Goal: Check status

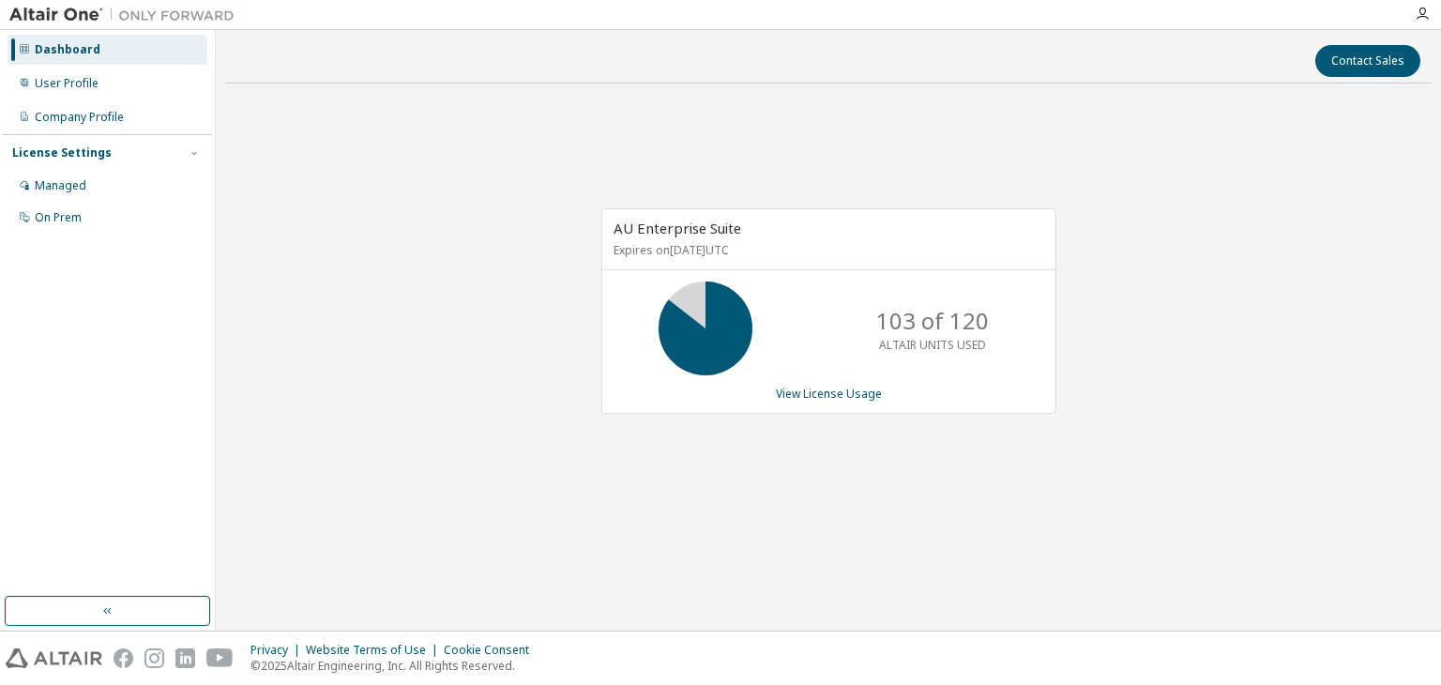
click at [1223, 305] on div "AU Enterprise Suite Expires on [DATE] UTC 103 of 120 ALTAIR UNITS USED View Lic…" at bounding box center [828, 322] width 1207 height 446
